Goal: Task Accomplishment & Management: Manage account settings

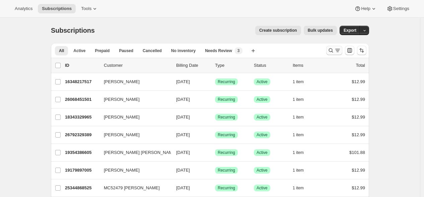
click at [330, 54] on button "Search and filter results" at bounding box center [334, 50] width 16 height 9
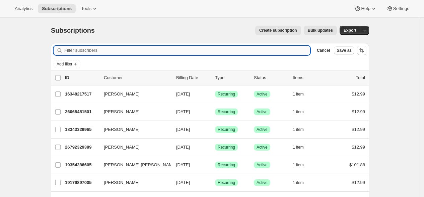
click at [286, 51] on input "Filter subscribers" at bounding box center [187, 50] width 246 height 9
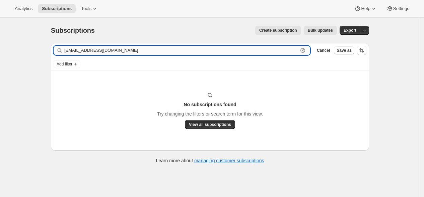
click at [141, 51] on input "[EMAIL_ADDRESS][DOMAIN_NAME]" at bounding box center [181, 50] width 234 height 9
paste input "25313214637"
type input "25313214637"
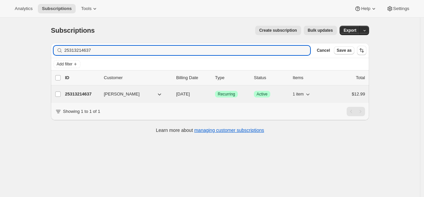
click at [79, 94] on p "25313214637" at bounding box center [81, 94] width 33 height 7
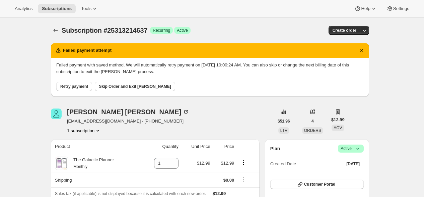
click at [363, 148] on span "Success Active |" at bounding box center [351, 149] width 26 height 8
click at [355, 171] on span "Cancel subscription" at bounding box center [350, 173] width 38 height 5
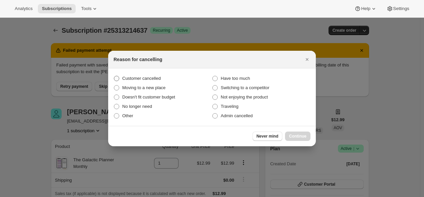
click at [157, 74] on label "Customer cancelled" at bounding box center [162, 78] width 98 height 9
click at [114, 76] on input "Customer cancelled" at bounding box center [114, 76] width 0 height 0
radio input "true"
click at [299, 135] on span "Continue" at bounding box center [297, 136] width 17 height 5
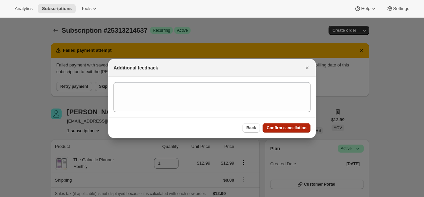
click at [290, 128] on span "Confirm cancellation" at bounding box center [286, 127] width 40 height 5
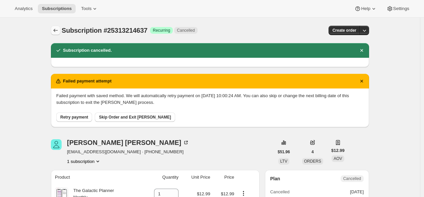
click at [55, 28] on icon "Subscriptions" at bounding box center [55, 30] width 7 height 7
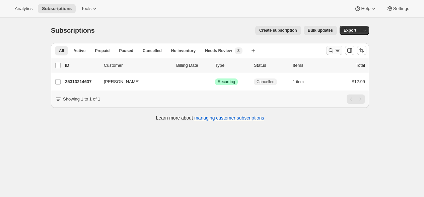
click at [329, 51] on icon "Search and filter results" at bounding box center [330, 50] width 7 height 7
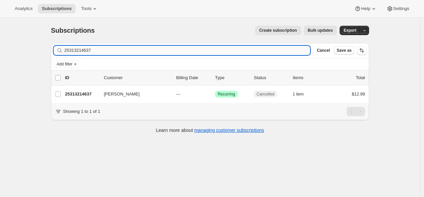
click at [252, 51] on input "25313214637" at bounding box center [187, 50] width 246 height 9
type input "[EMAIL_ADDRESS][DOMAIN_NAME]"
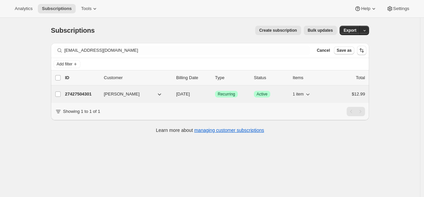
click at [94, 95] on p "27427504301" at bounding box center [81, 94] width 33 height 7
